Goal: Find specific page/section: Find specific page/section

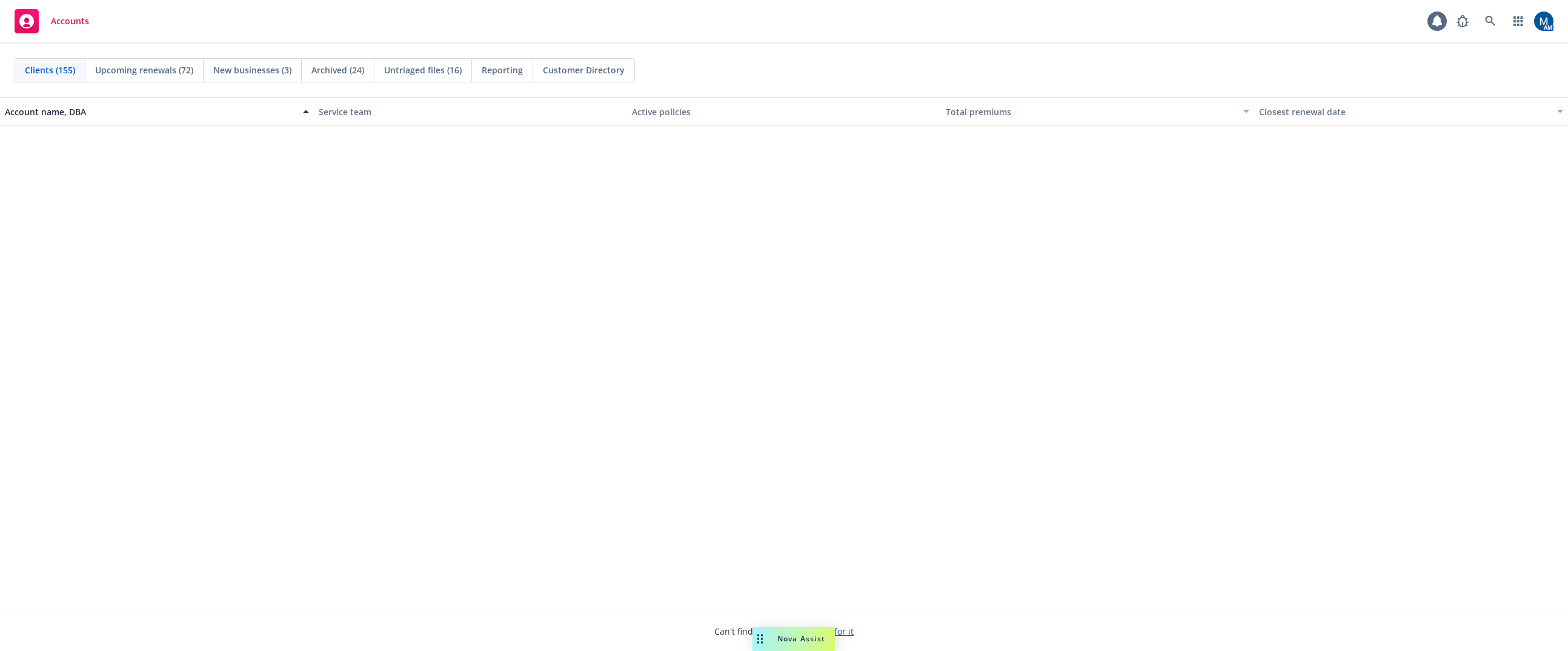
scroll to position [788, 0]
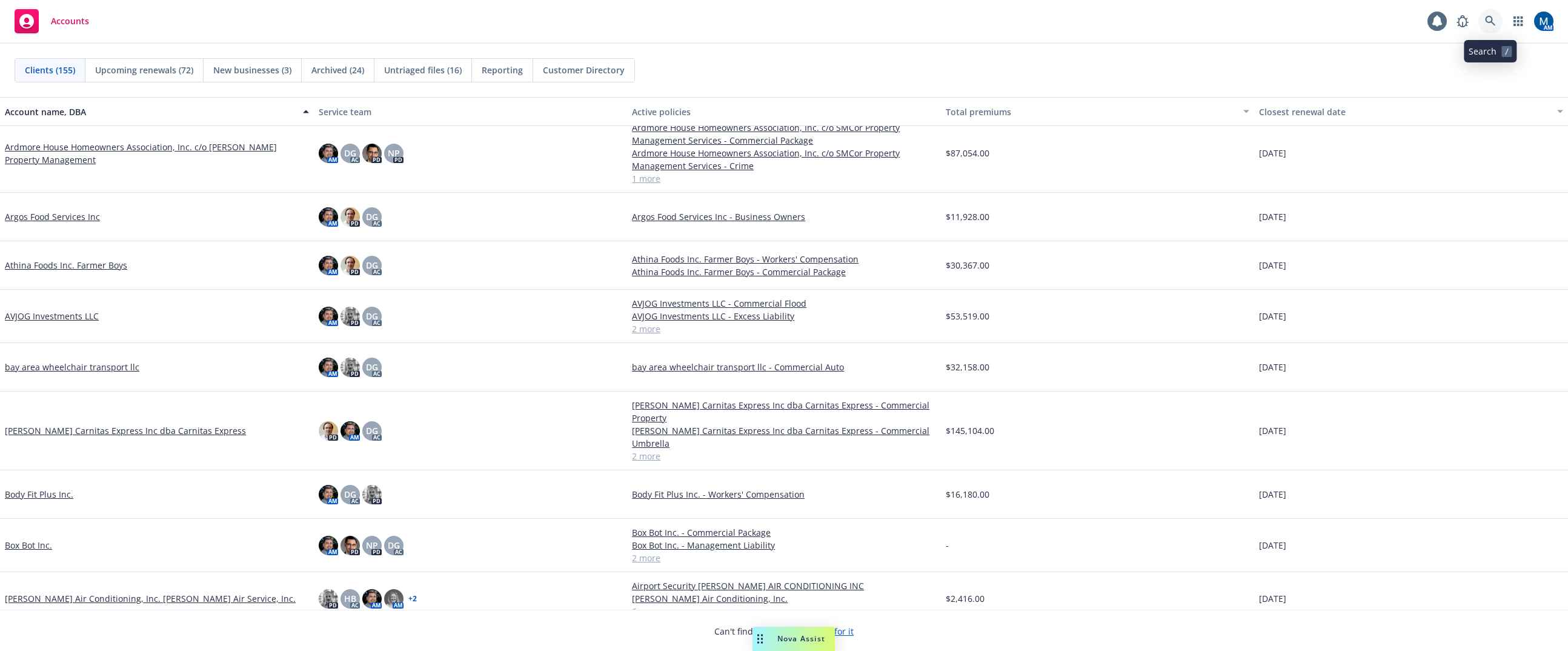
click at [1486, 15] on link at bounding box center [1490, 21] width 24 height 24
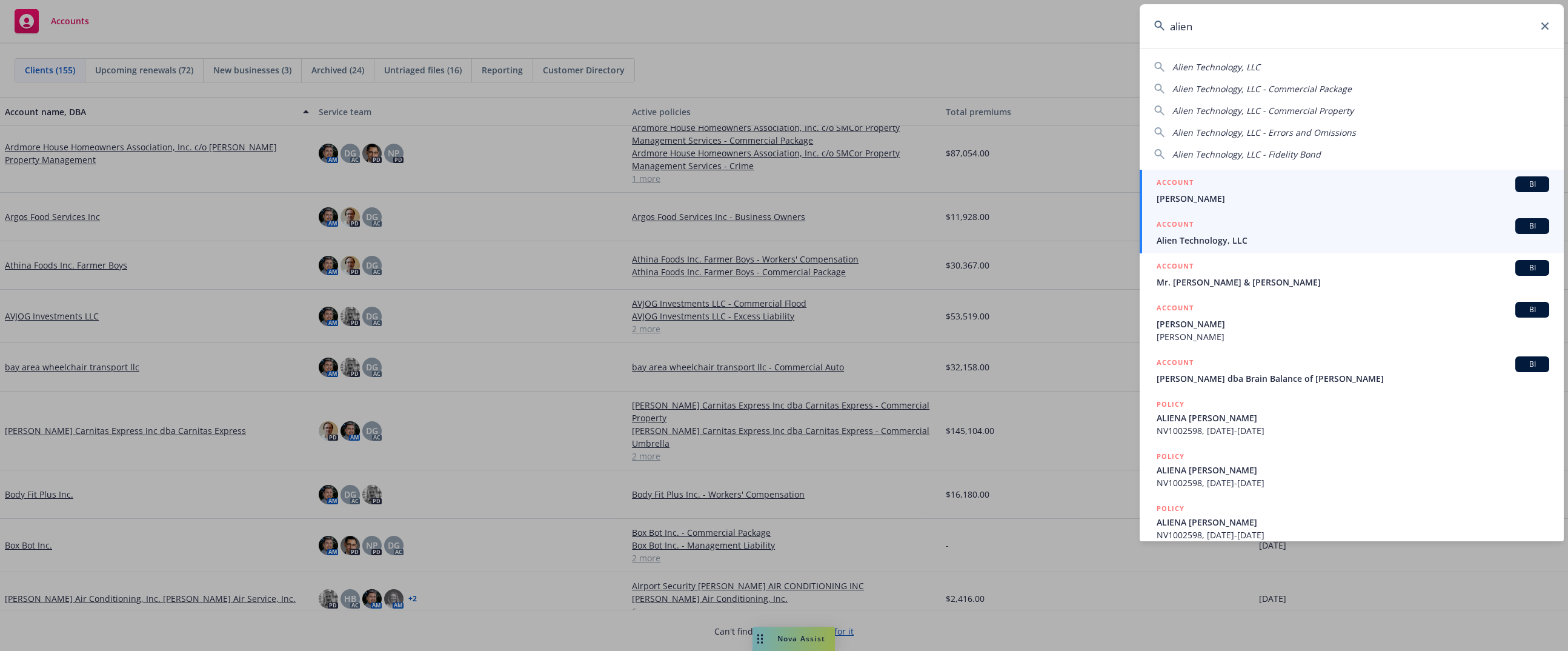
type input "alien"
click at [1237, 234] on span "Alien Technology, LLC" at bounding box center [1352, 240] width 393 height 13
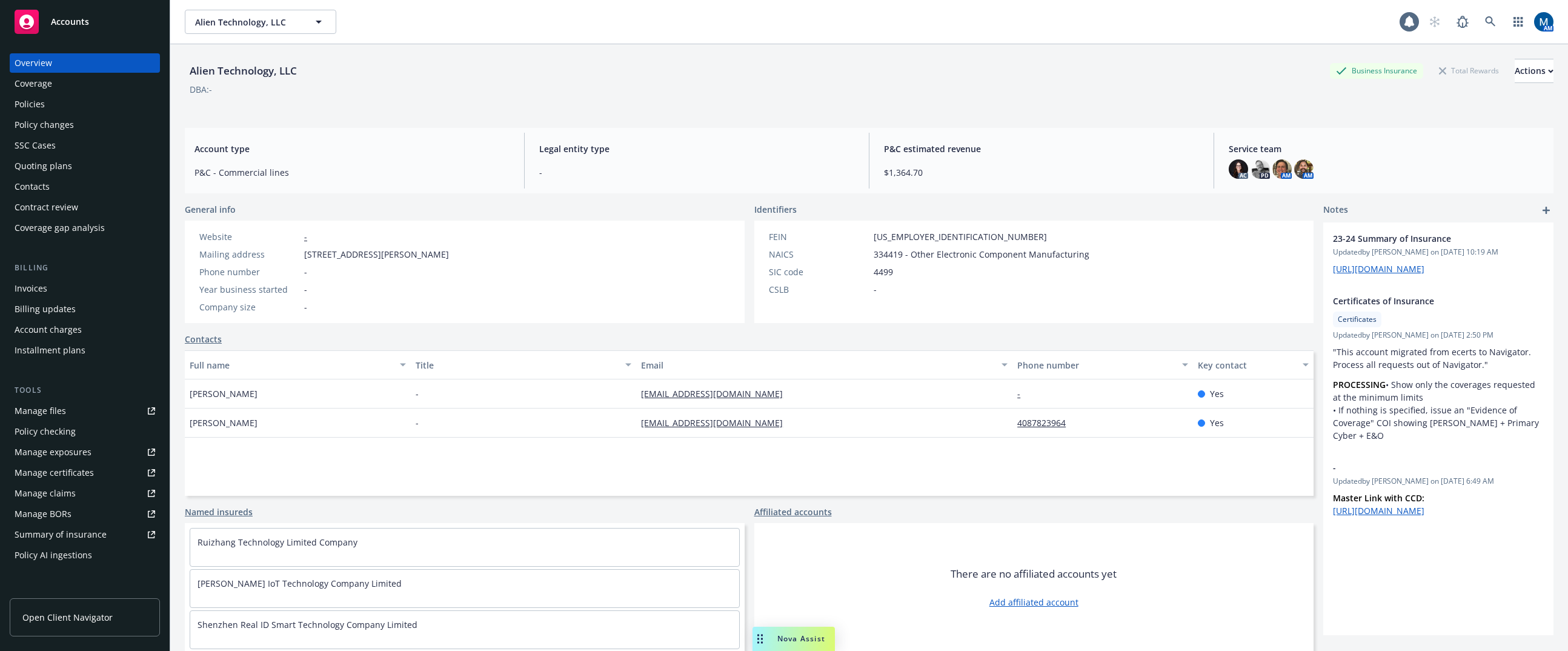
click at [71, 108] on div "Policies" at bounding box center [85, 104] width 141 height 20
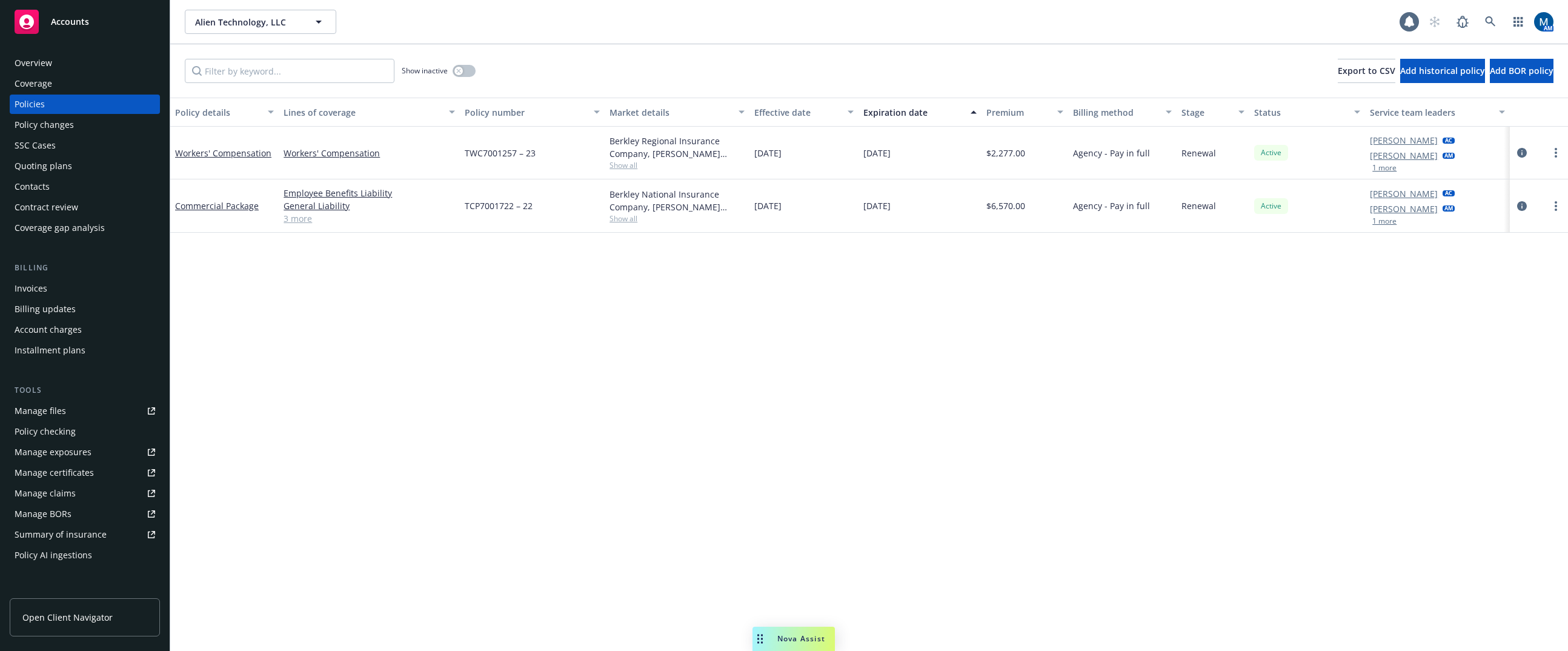
click at [1379, 223] on button "1 more" at bounding box center [1384, 221] width 24 height 7
click at [1384, 168] on button "1 more" at bounding box center [1384, 168] width 24 height 7
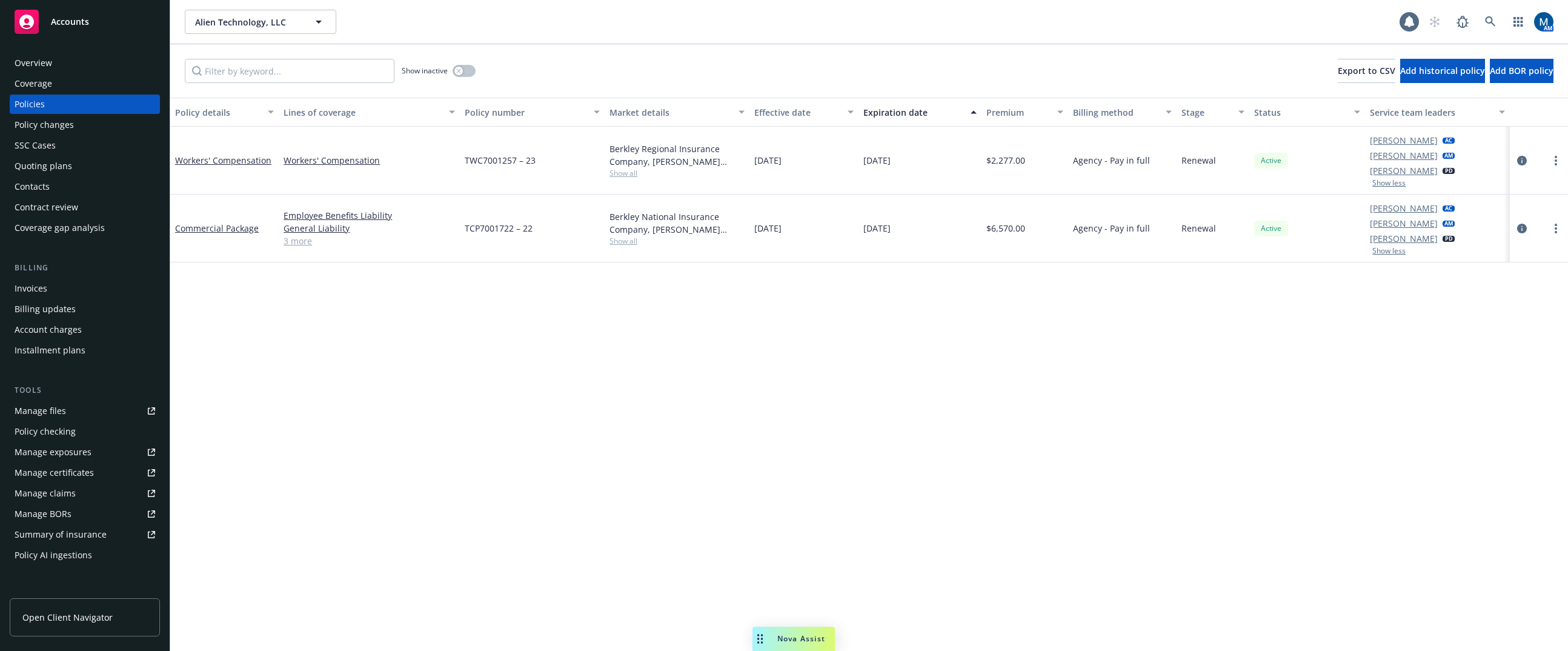
click at [78, 21] on span "Accounts" at bounding box center [70, 21] width 38 height 9
